Goal: Navigation & Orientation: Find specific page/section

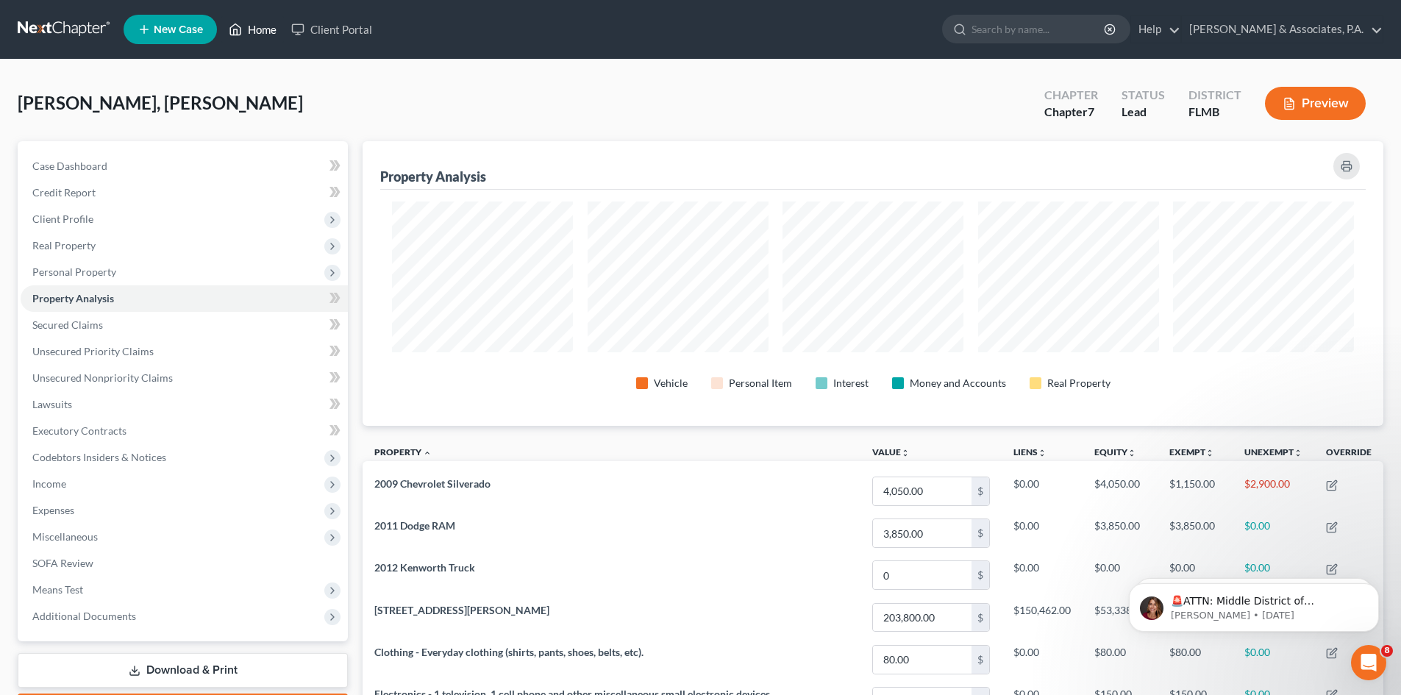
click at [269, 29] on link "Home" at bounding box center [252, 29] width 63 height 26
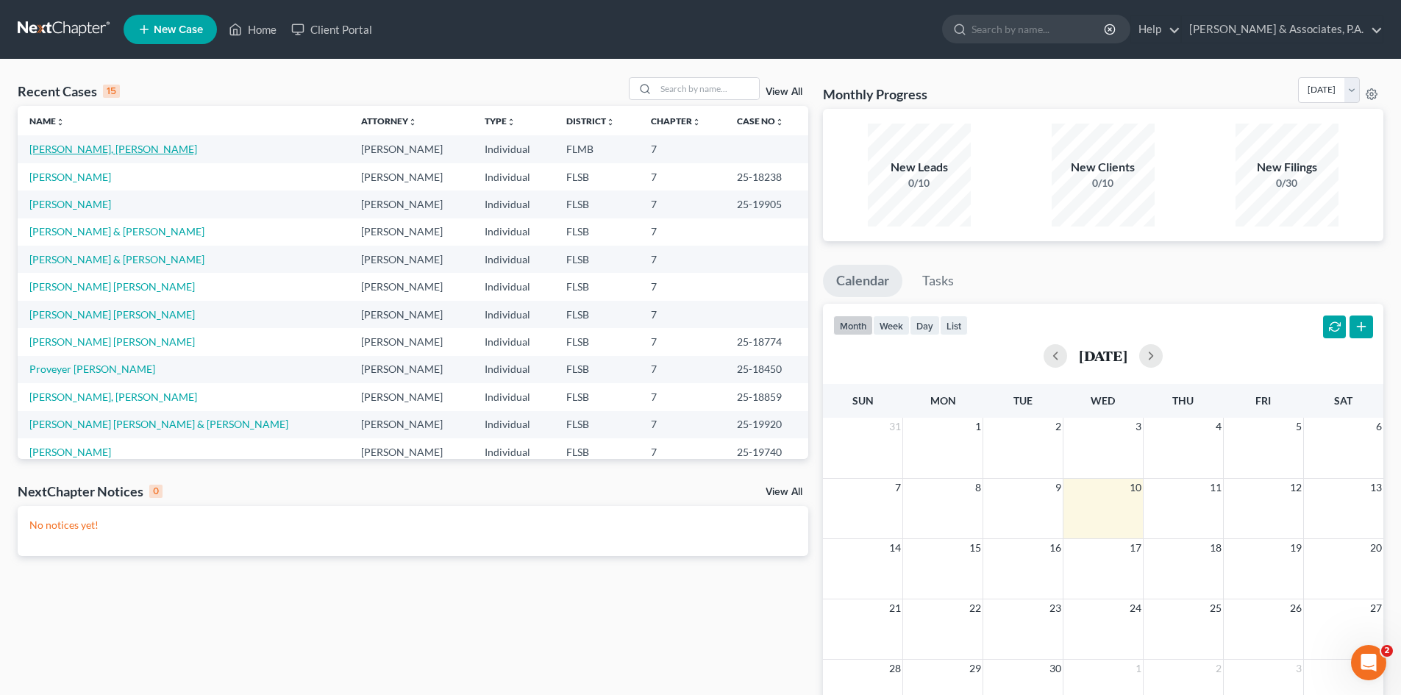
click at [71, 152] on link "[PERSON_NAME], [PERSON_NAME]" at bounding box center [113, 149] width 168 height 13
